Goal: Transaction & Acquisition: Subscribe to service/newsletter

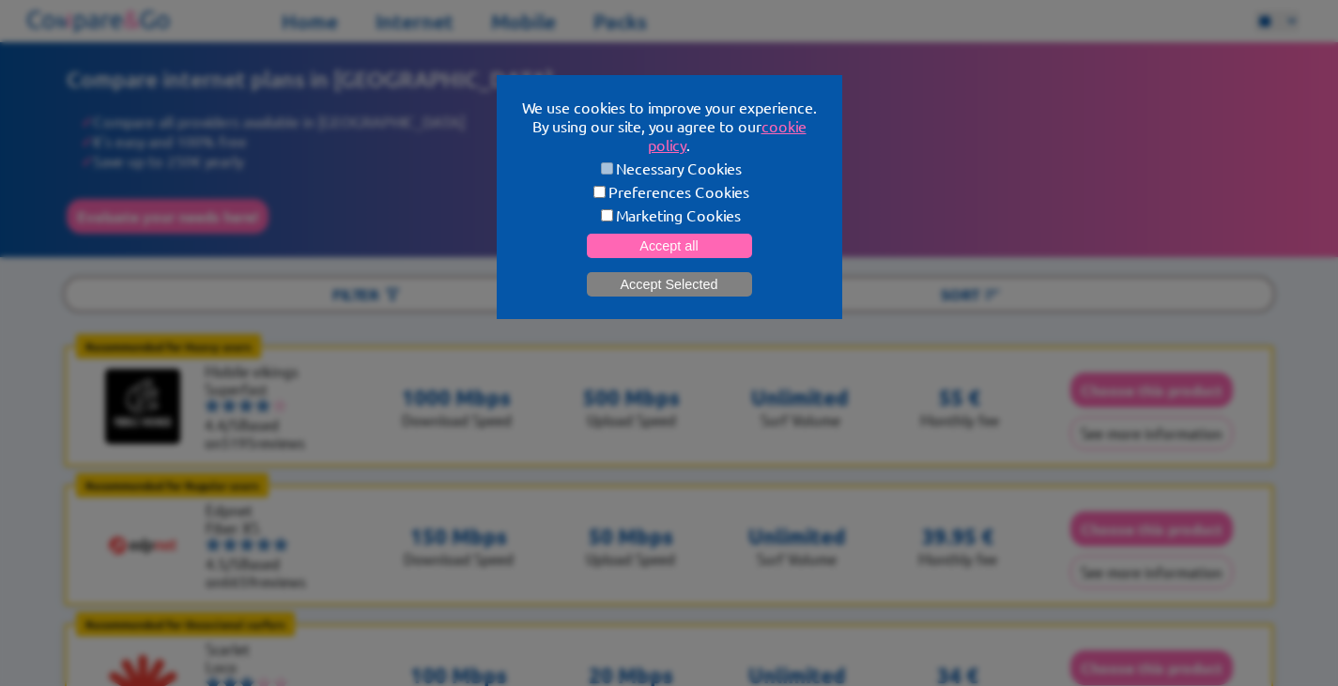
click at [731, 280] on button "Accept Selected" at bounding box center [669, 284] width 165 height 24
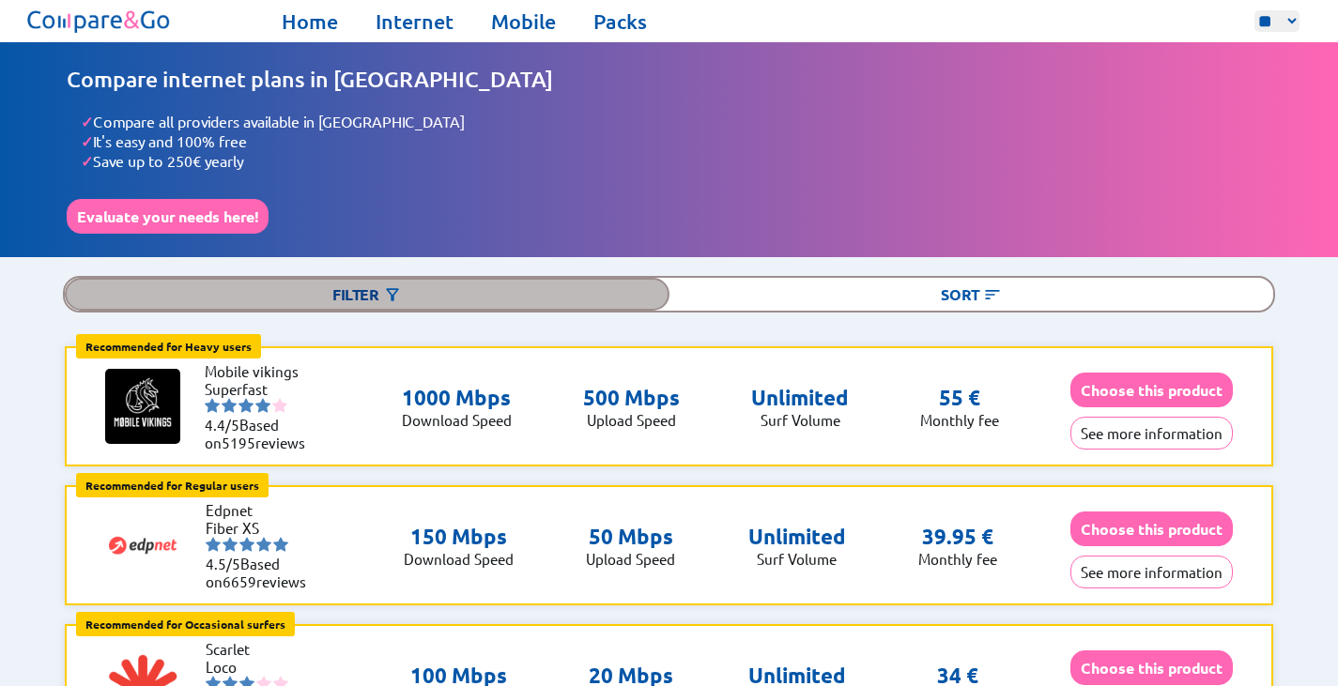
click at [438, 293] on div "Filter" at bounding box center [367, 294] width 604 height 33
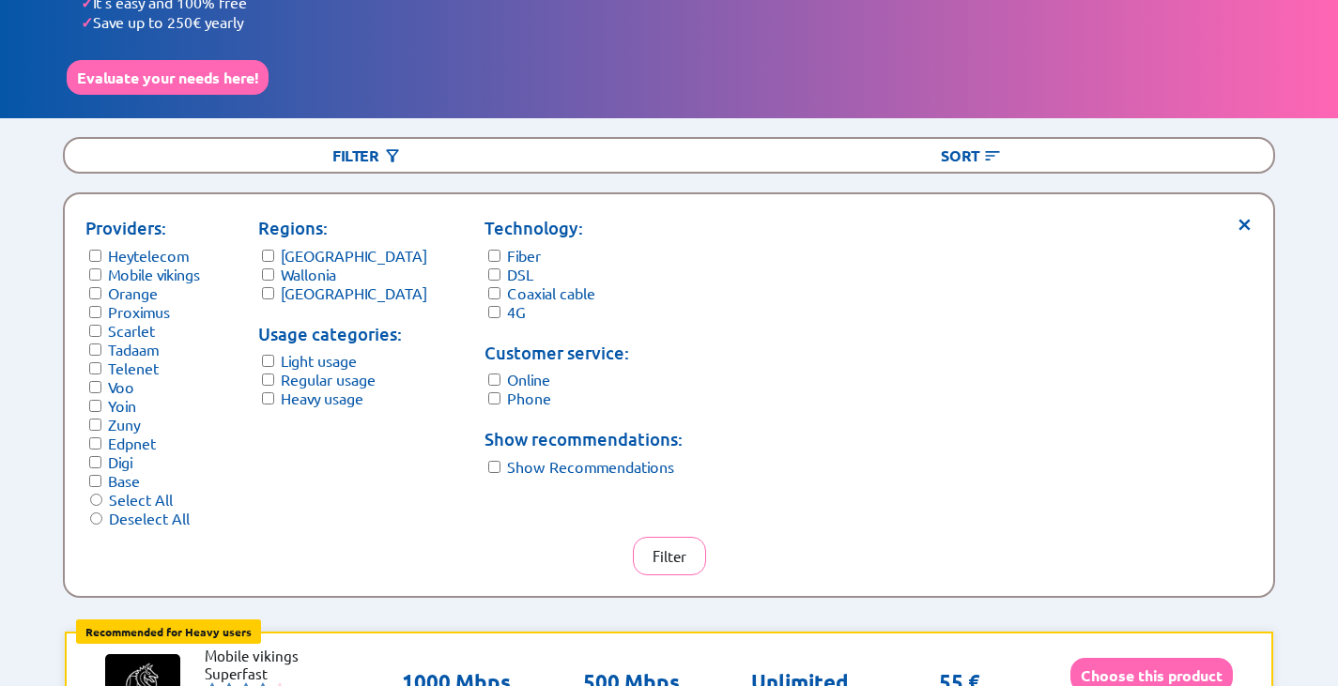
scroll to position [141, 0]
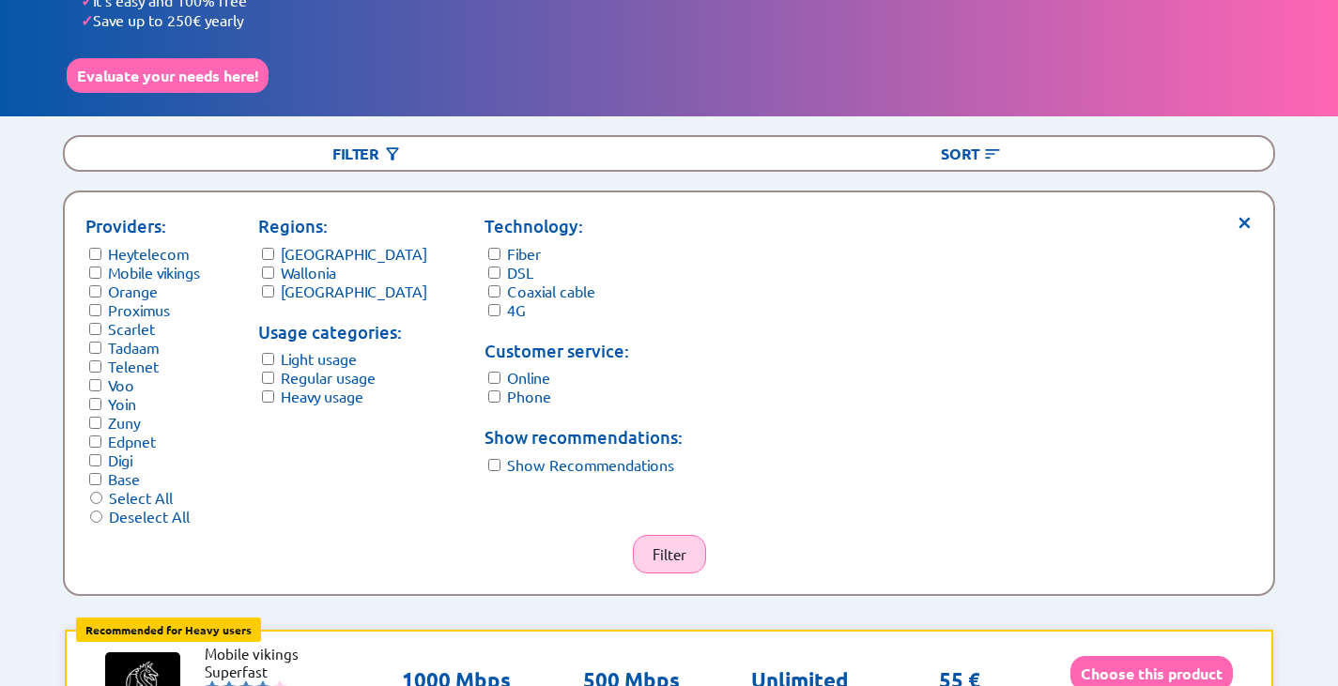
click at [678, 546] on button "Filter" at bounding box center [669, 554] width 73 height 38
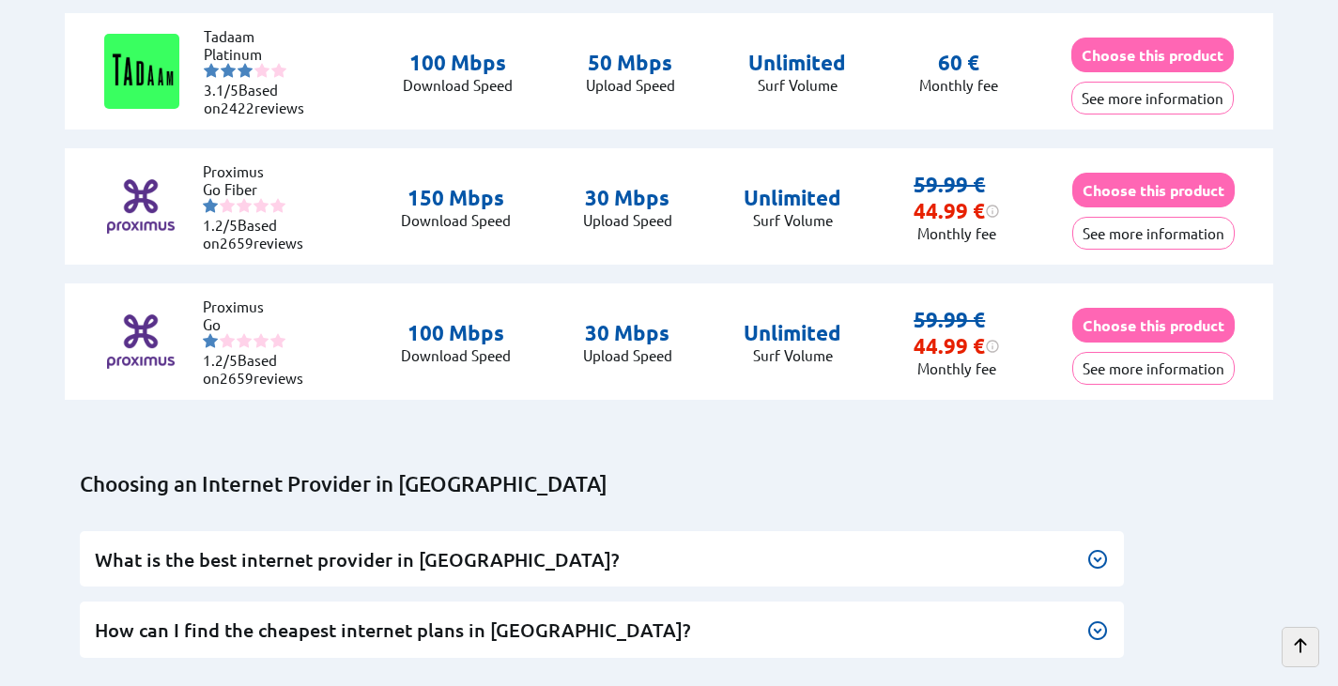
scroll to position [1560, 0]
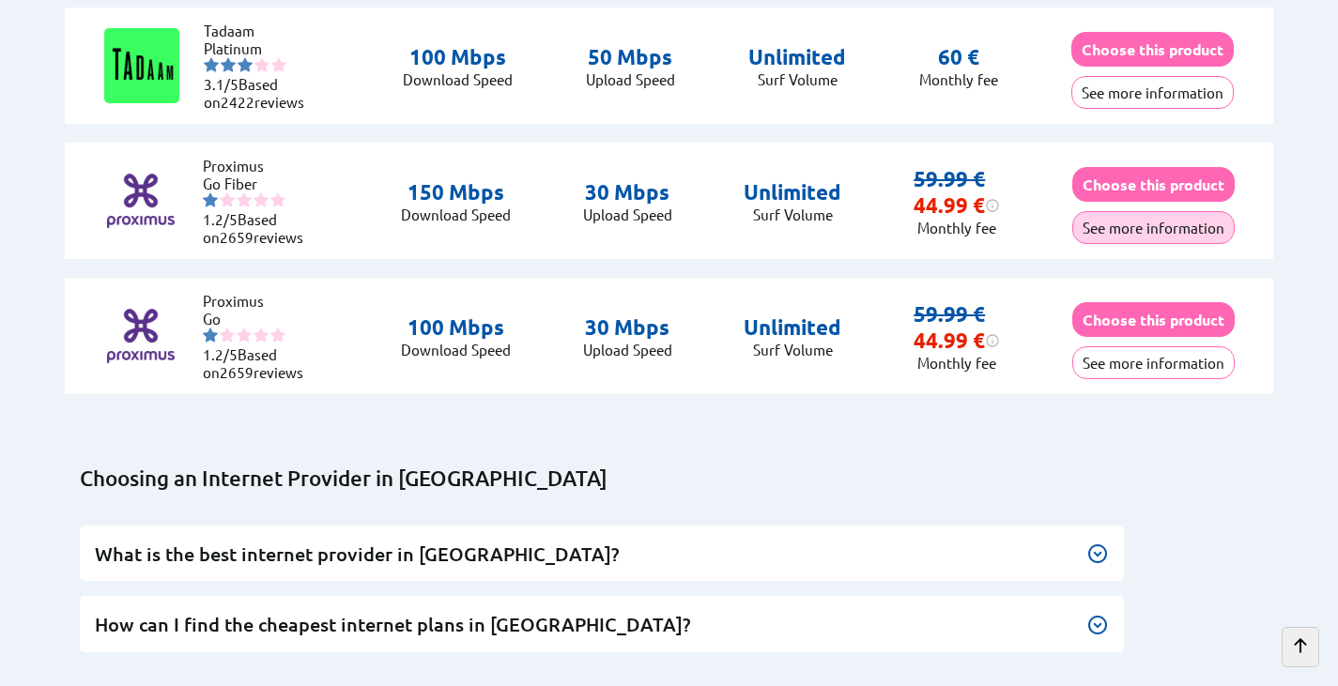
click at [1193, 222] on button "See more information" at bounding box center [1153, 227] width 162 height 33
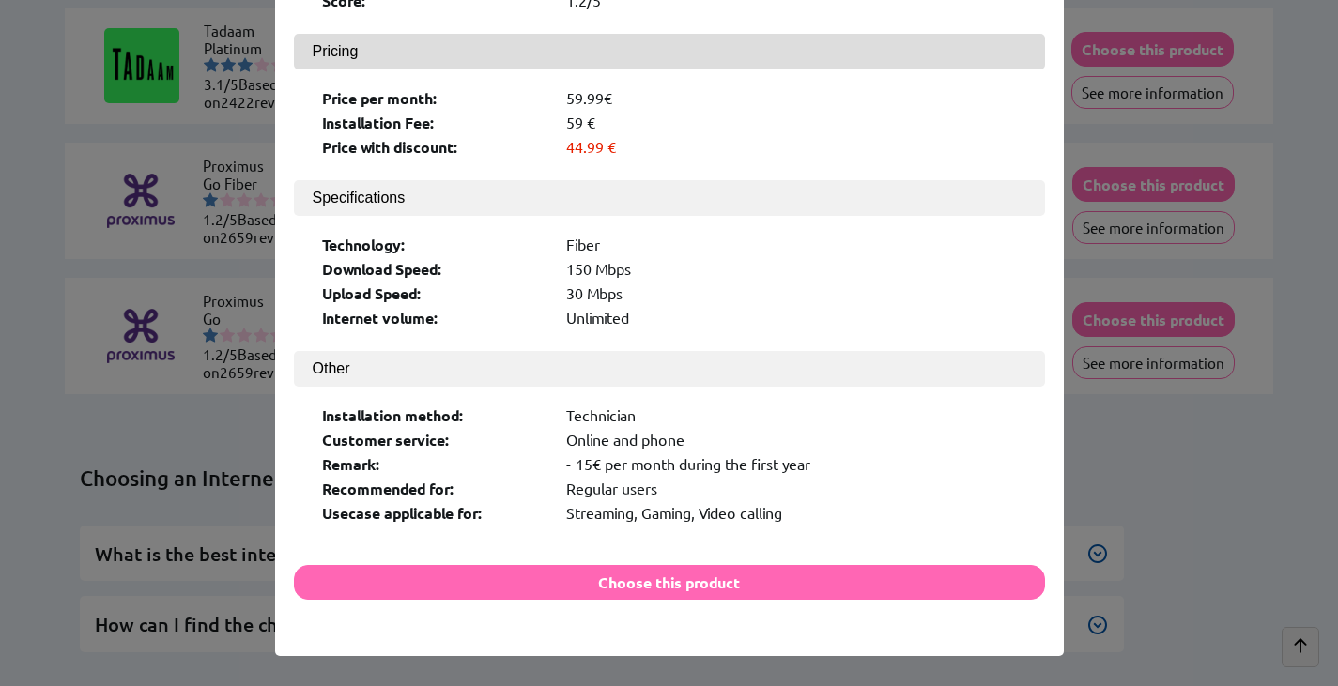
scroll to position [236, 0]
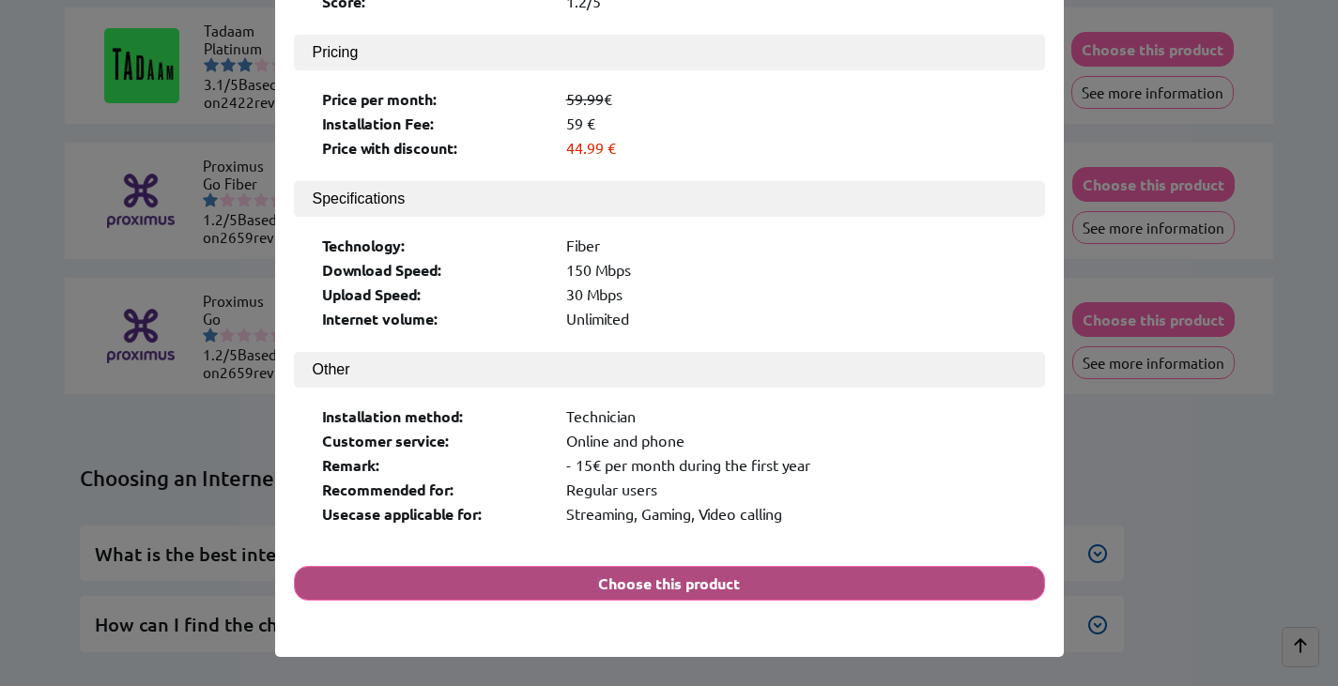
click at [681, 566] on button "Choose this product" at bounding box center [669, 583] width 751 height 35
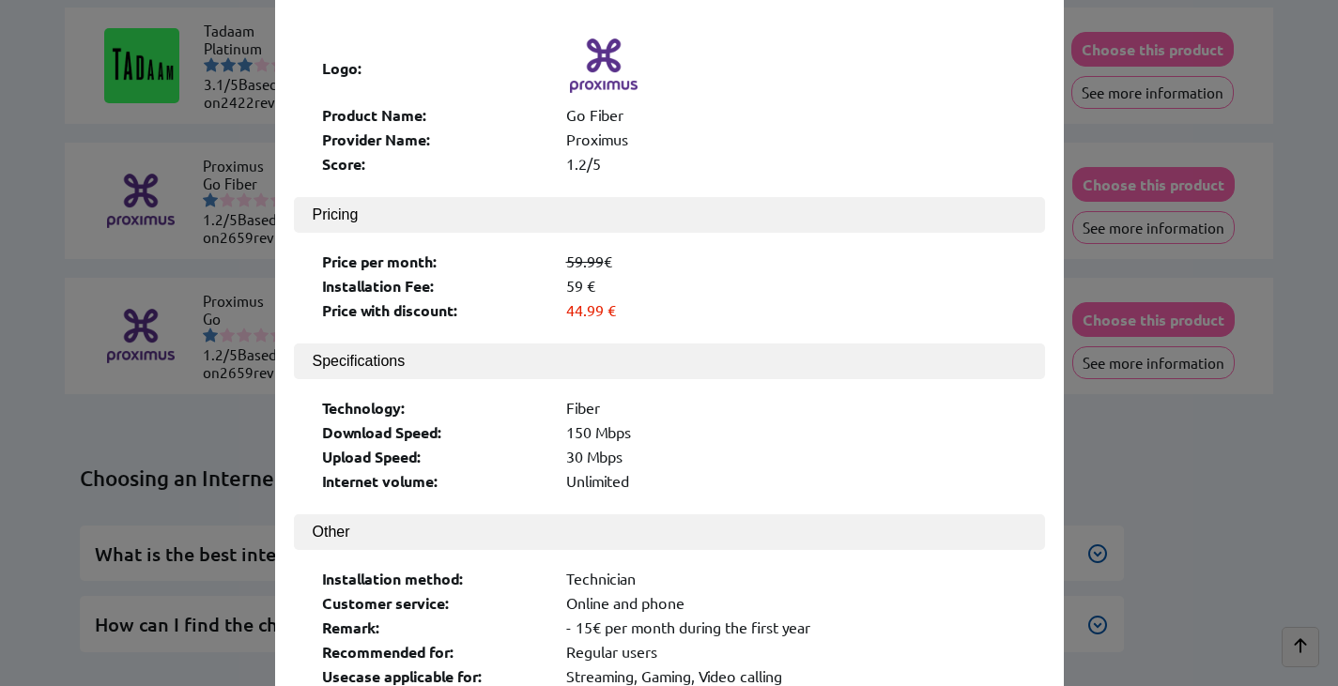
scroll to position [72, 0]
click at [135, 500] on div "× Logo: Product Name: Go Fiber Provider Name: Proximus Score: 1.2/5 Pricing Pri…" at bounding box center [669, 343] width 1338 height 686
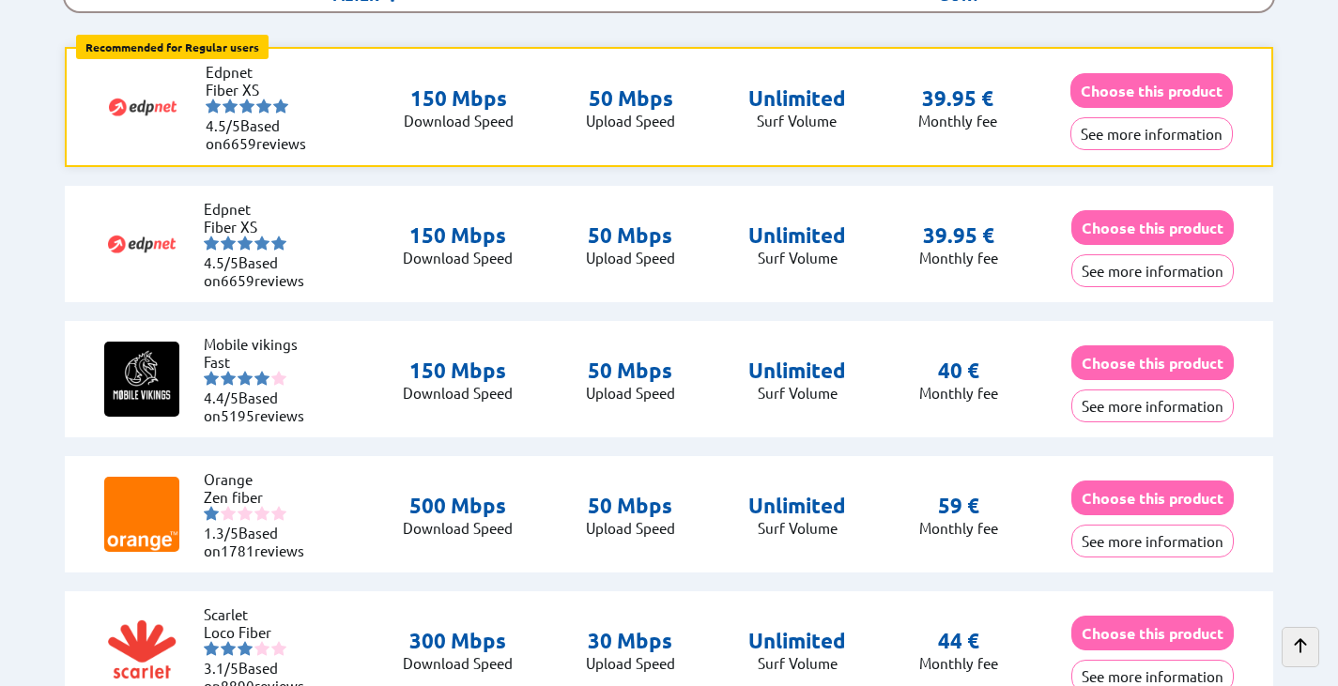
scroll to position [280, 0]
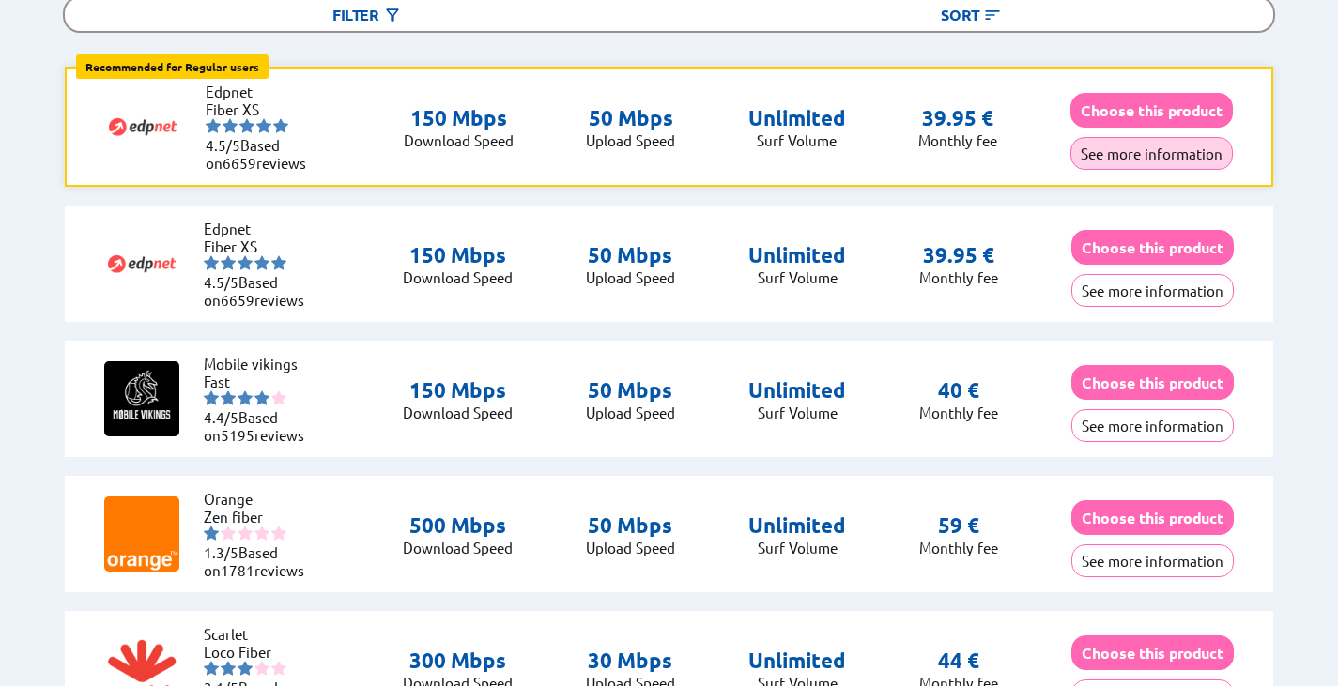
click at [1146, 154] on button "See more information" at bounding box center [1151, 153] width 162 height 33
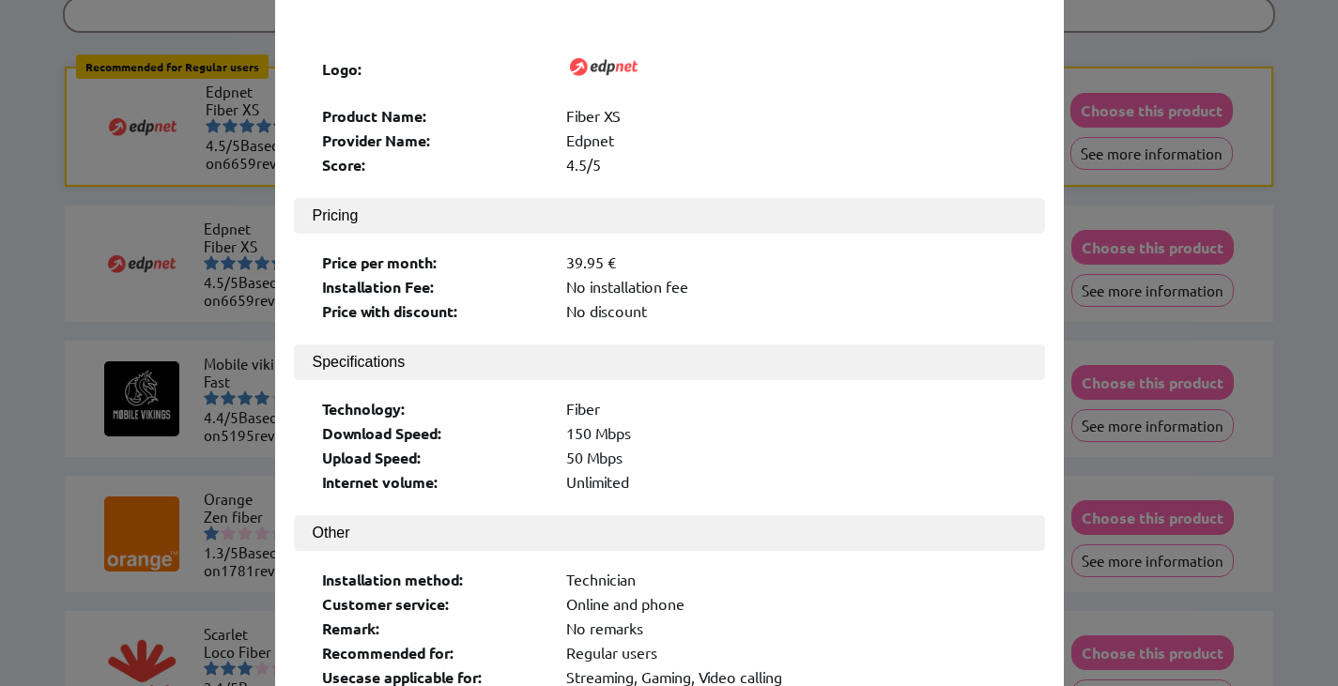
click at [1155, 118] on div "× Logo: Product Name: Fiber XS Provider Name: Edpnet Score: 4.5/5 Pricing Price…" at bounding box center [669, 343] width 1338 height 686
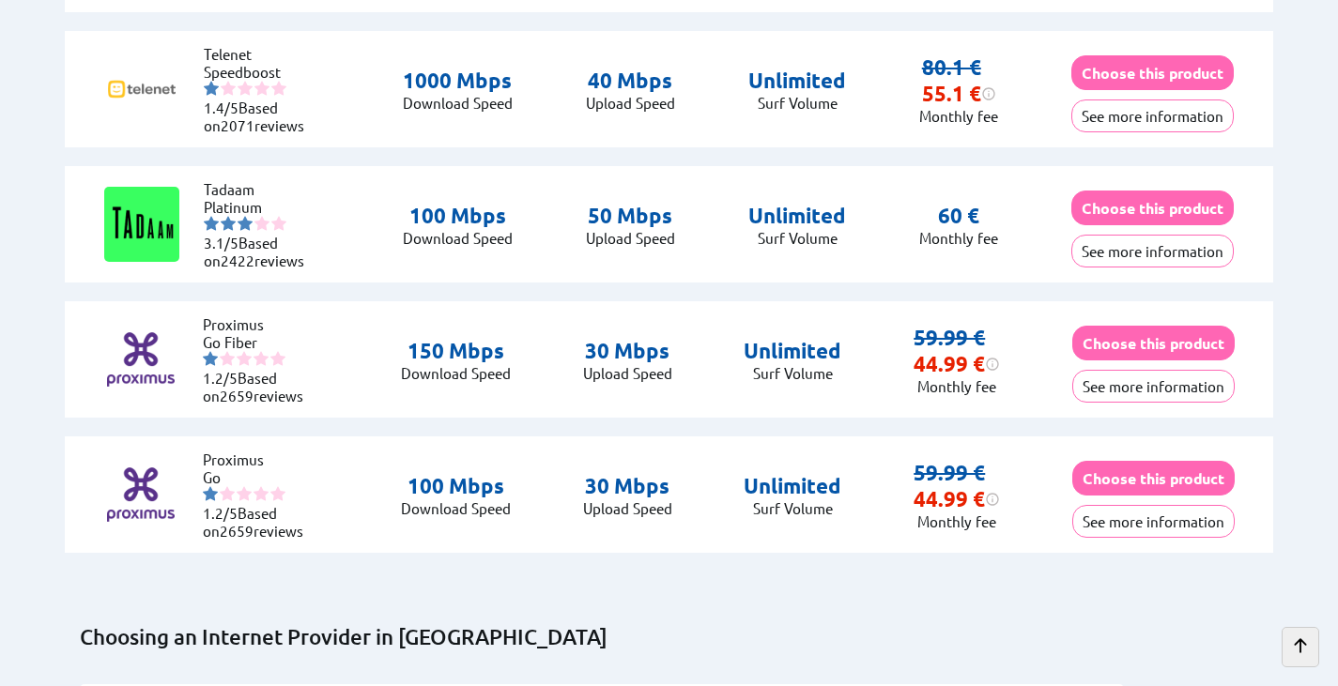
scroll to position [1402, 0]
click at [1117, 531] on div "Choose this product See more information" at bounding box center [1153, 494] width 162 height 115
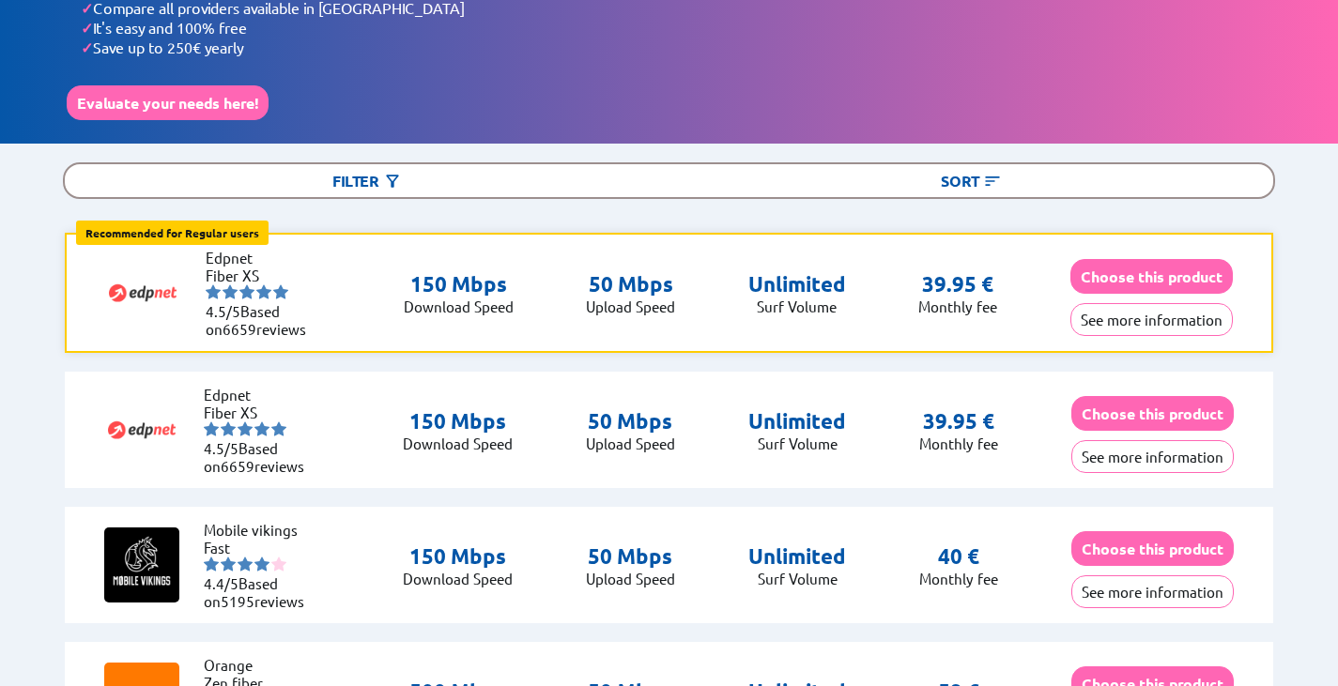
scroll to position [113, 0]
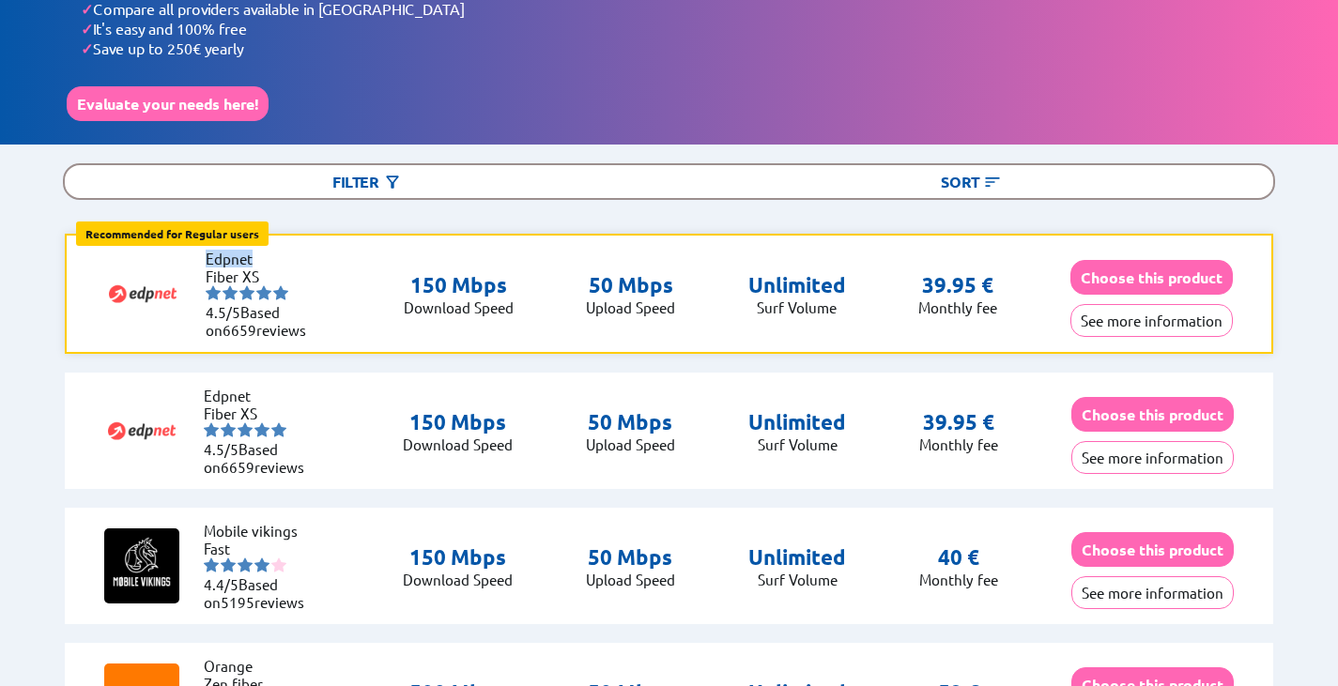
drag, startPoint x: 255, startPoint y: 254, endPoint x: 207, endPoint y: 257, distance: 48.9
click at [207, 257] on li "Edpnet" at bounding box center [262, 259] width 113 height 18
copy li "Edpnet"
click at [1135, 313] on button "See more information" at bounding box center [1151, 320] width 162 height 33
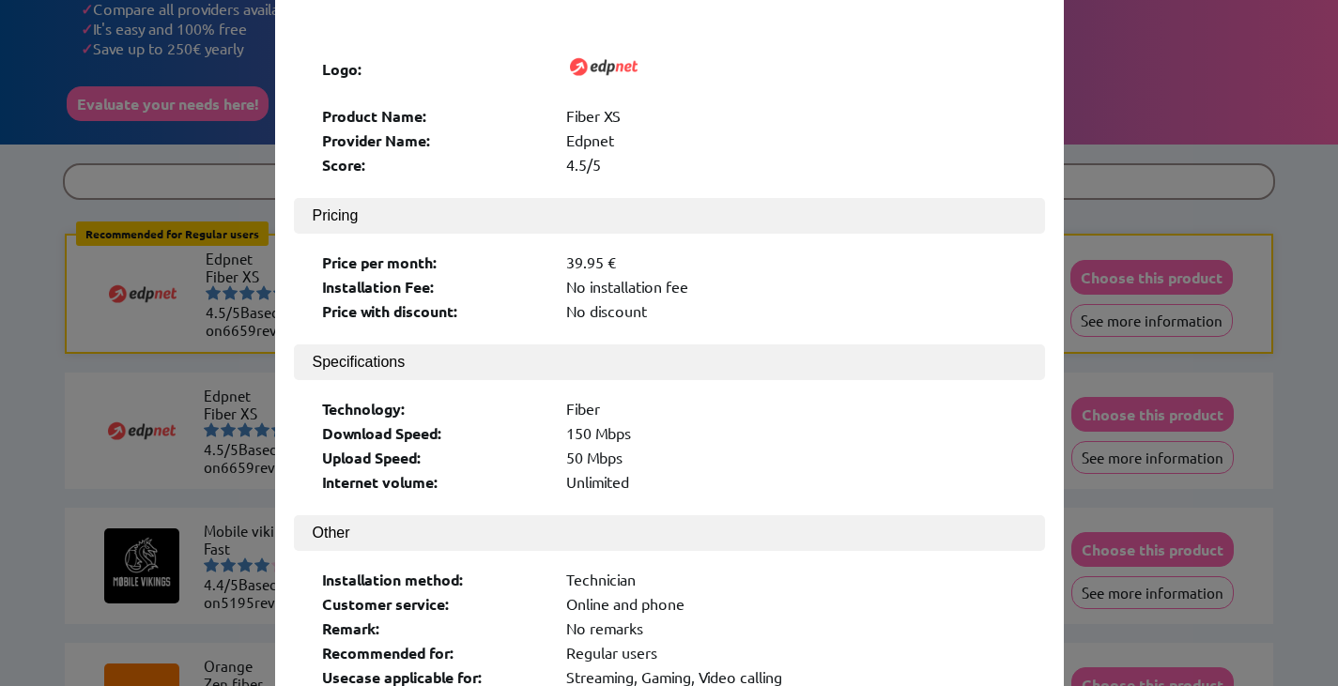
click at [1218, 151] on div "× Logo: Product Name: Fiber XS Provider Name: Edpnet Score: 4.5/5 Pricing Price…" at bounding box center [669, 343] width 1338 height 686
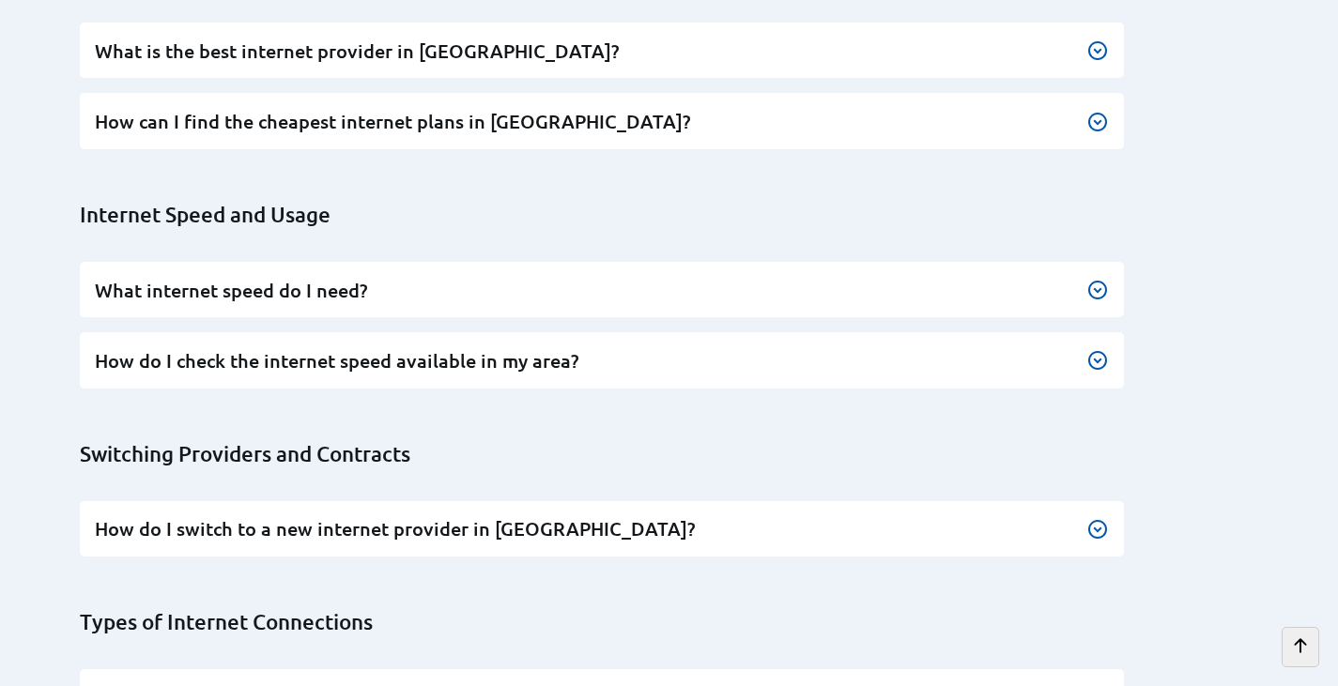
scroll to position [2073, 0]
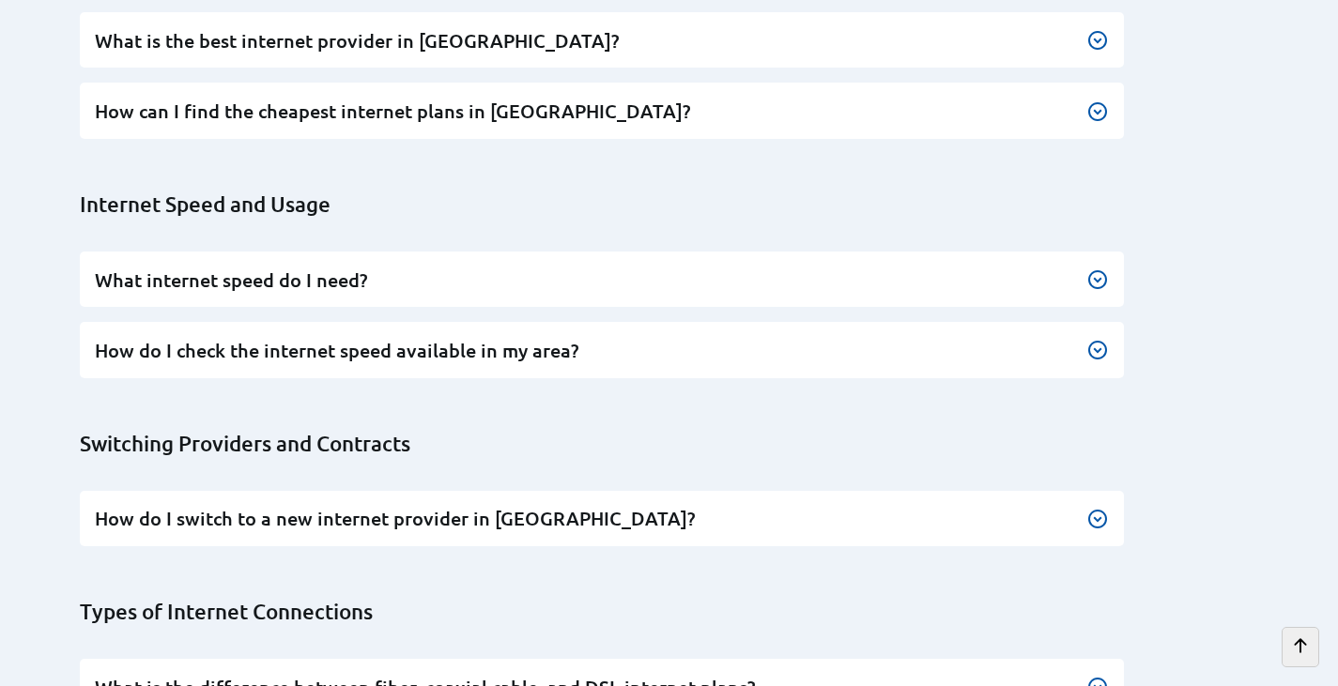
click at [611, 268] on h3 "What internet speed do I need?" at bounding box center [602, 280] width 1014 height 25
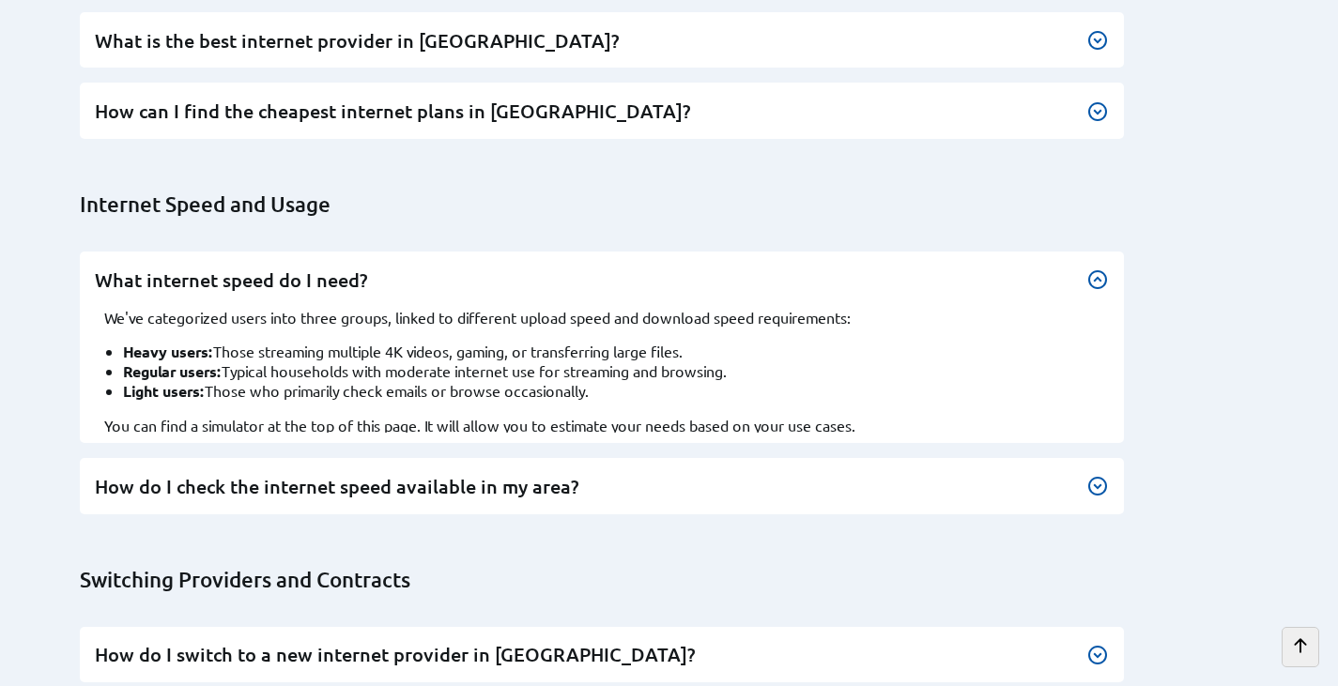
click at [634, 278] on div "What internet speed do I need? We've categorized users into three groups, linke…" at bounding box center [602, 348] width 1044 height 192
click at [1104, 252] on div "What internet speed do I need? We've categorized users into three groups, linke…" at bounding box center [602, 348] width 1044 height 192
click at [1100, 269] on div at bounding box center [1097, 280] width 23 height 23
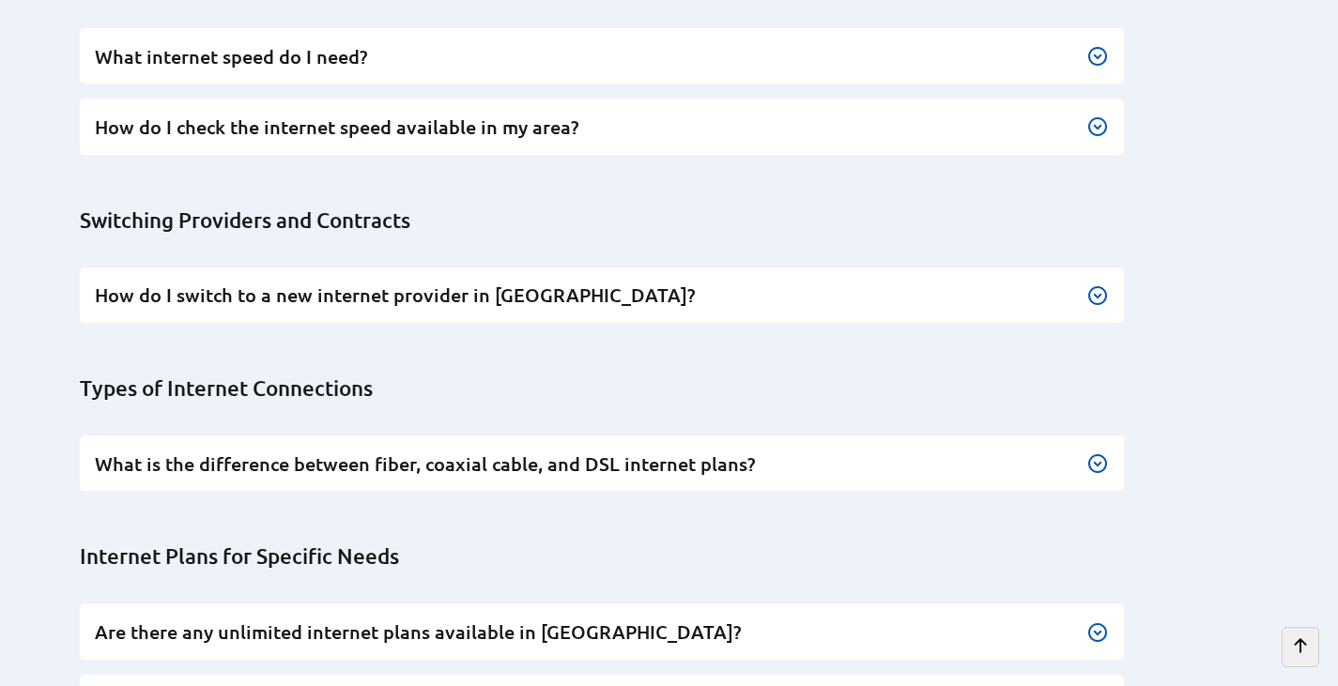
scroll to position [2307, 0]
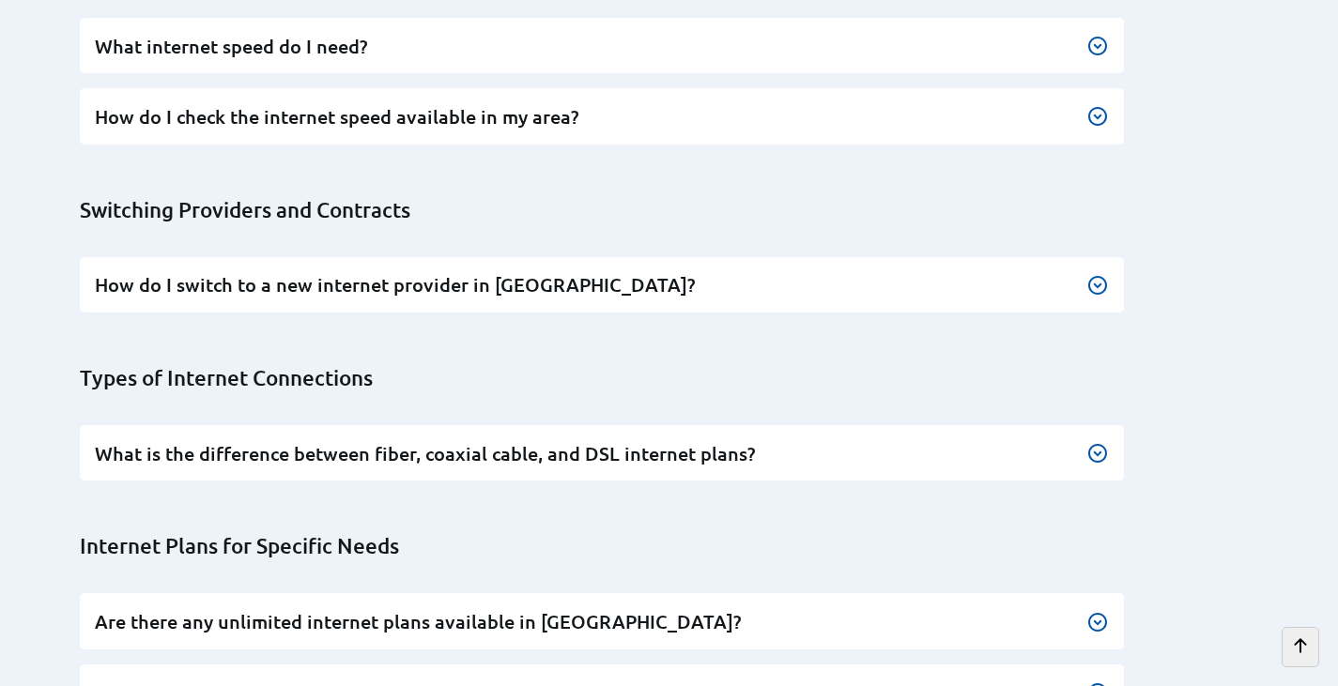
click at [1099, 274] on img at bounding box center [1097, 285] width 23 height 23
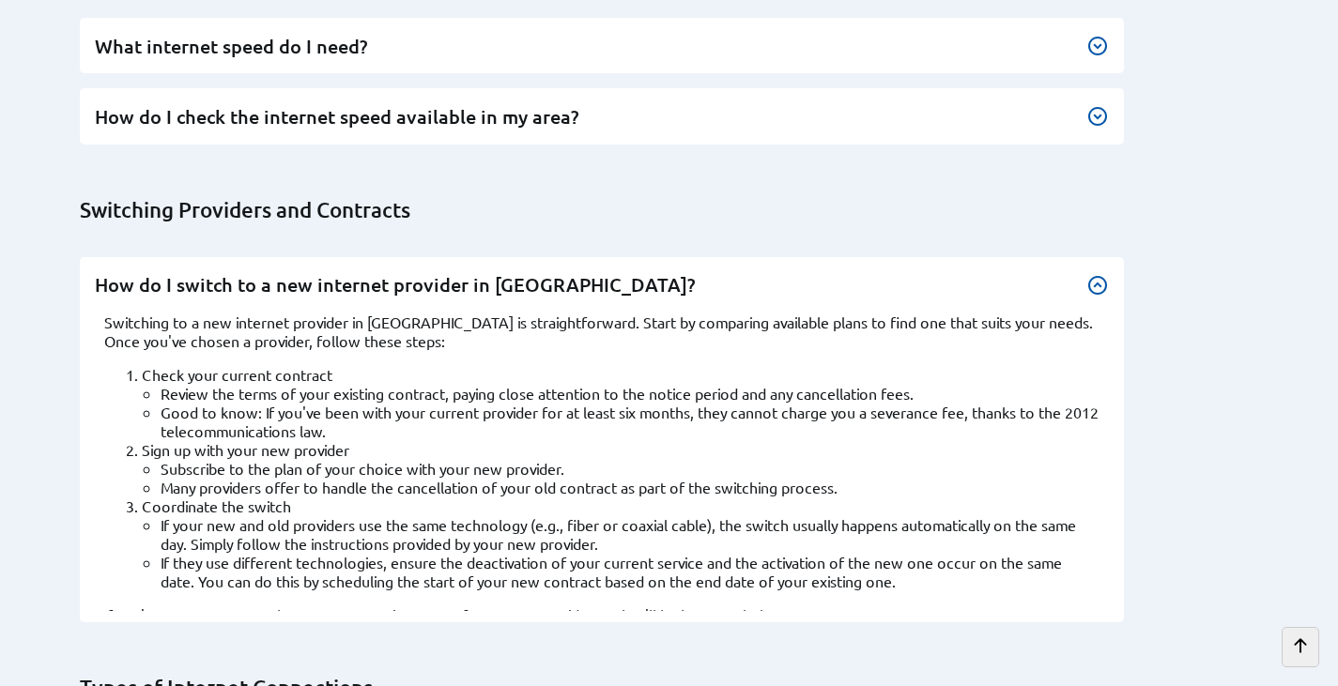
click at [1099, 274] on div at bounding box center [1097, 285] width 23 height 23
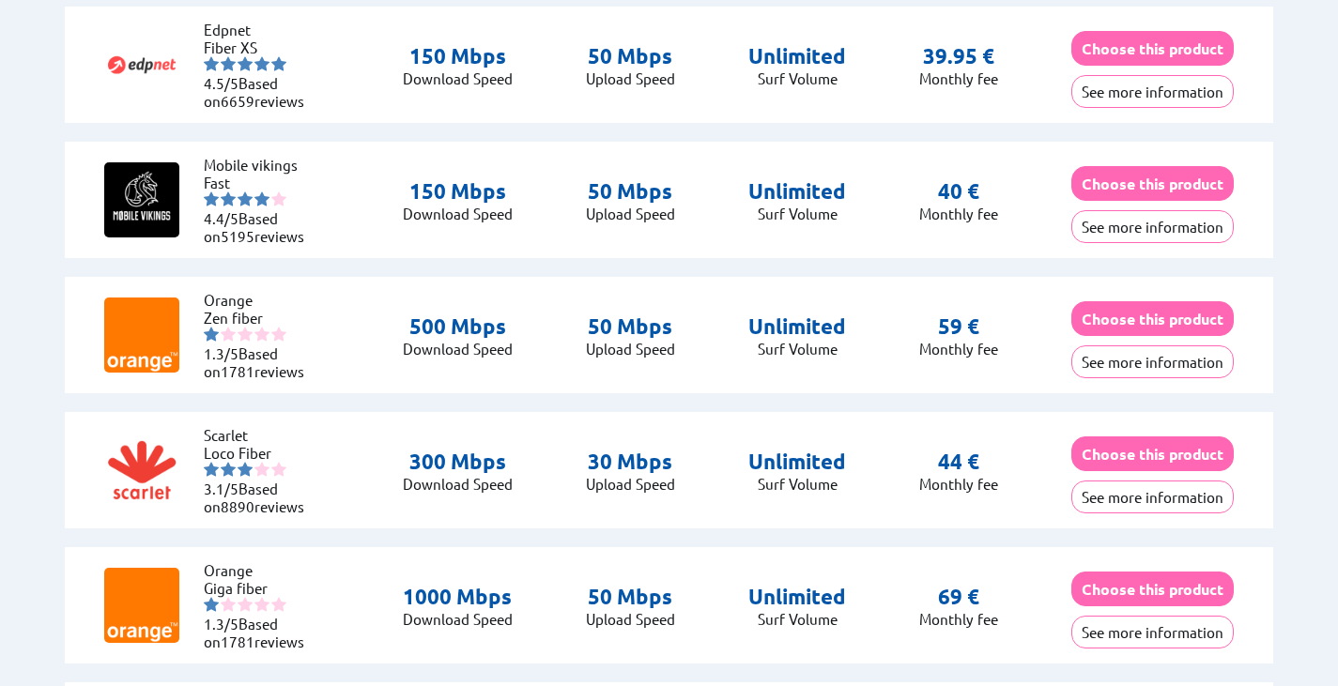
scroll to position [0, 0]
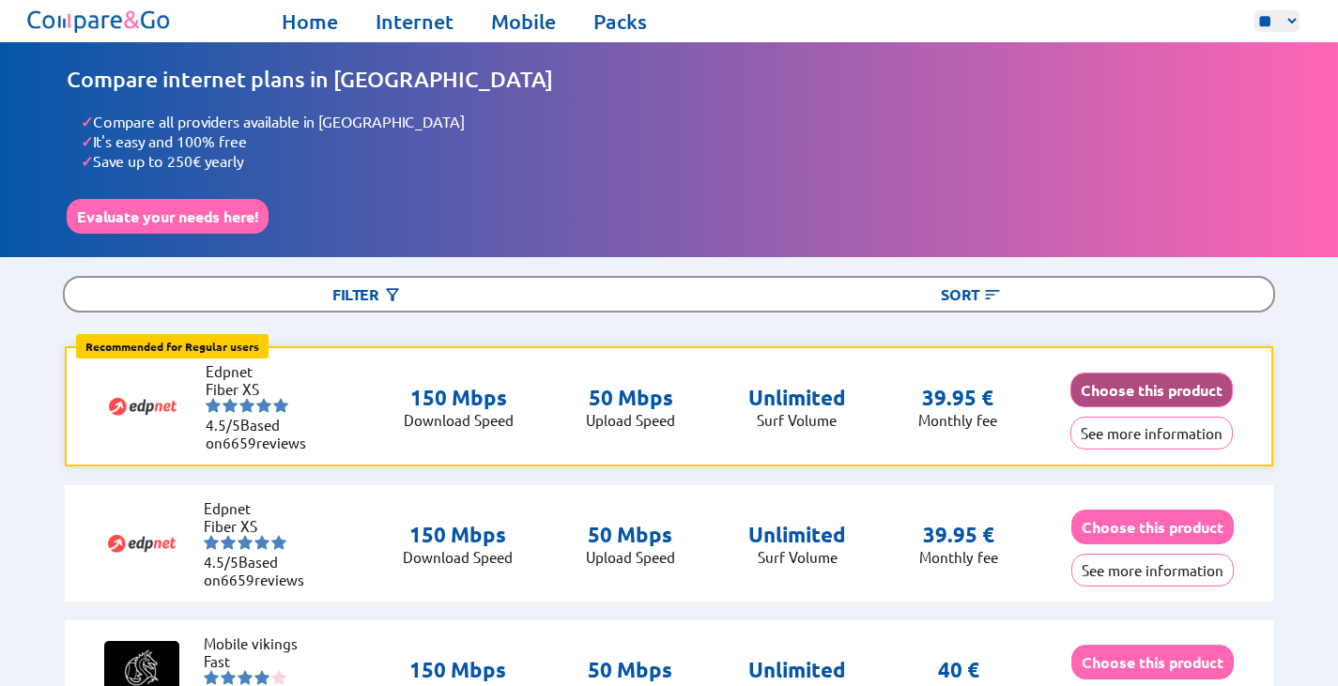
click at [1176, 392] on button "Choose this product" at bounding box center [1151, 390] width 162 height 35
